Goal: Find specific page/section: Find specific page/section

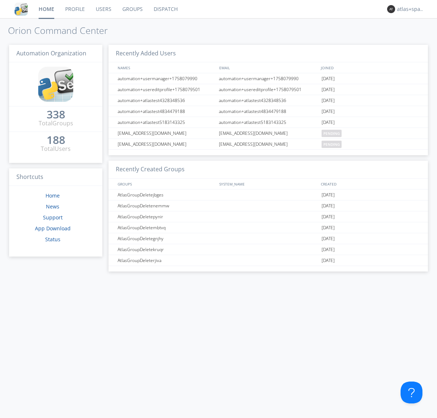
click at [165, 9] on link "Dispatch" at bounding box center [165, 9] width 35 height 18
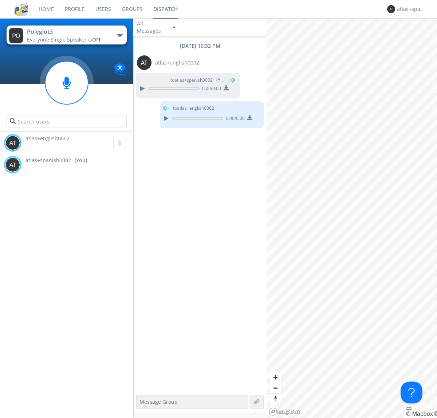
click at [119, 35] on div "button" at bounding box center [120, 35] width 6 height 3
click at [0, 0] on span "Polyglot2" at bounding box center [0, 0] width 0 height 0
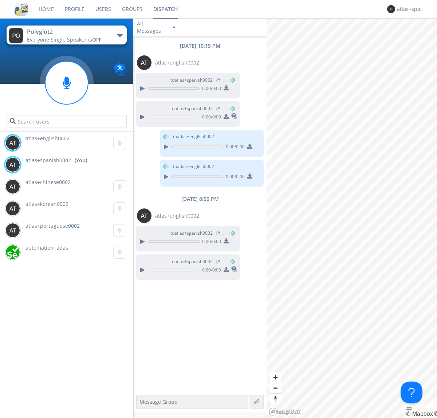
click at [226, 270] on img at bounding box center [226, 269] width 5 height 5
click at [409, 9] on div "atlas+spanish0002" at bounding box center [410, 8] width 27 height 7
